Goal: Task Accomplishment & Management: Manage account settings

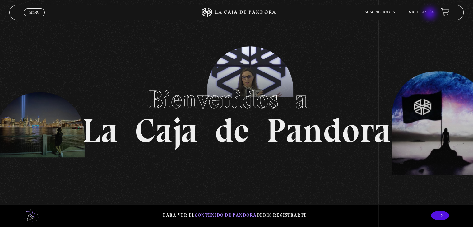
click at [430, 11] on link "Inicie sesión" at bounding box center [420, 13] width 27 height 4
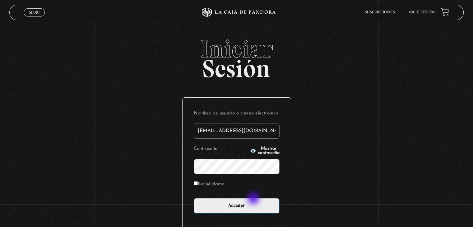
type input "[EMAIL_ADDRESS][DOMAIN_NAME]"
